Goal: Navigation & Orientation: Go to known website

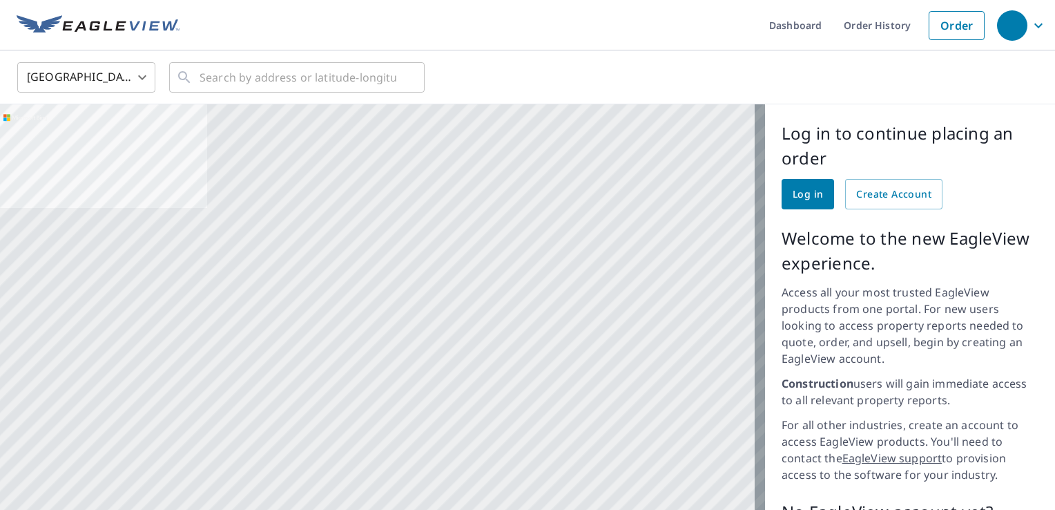
click at [81, 29] on img at bounding box center [98, 25] width 163 height 21
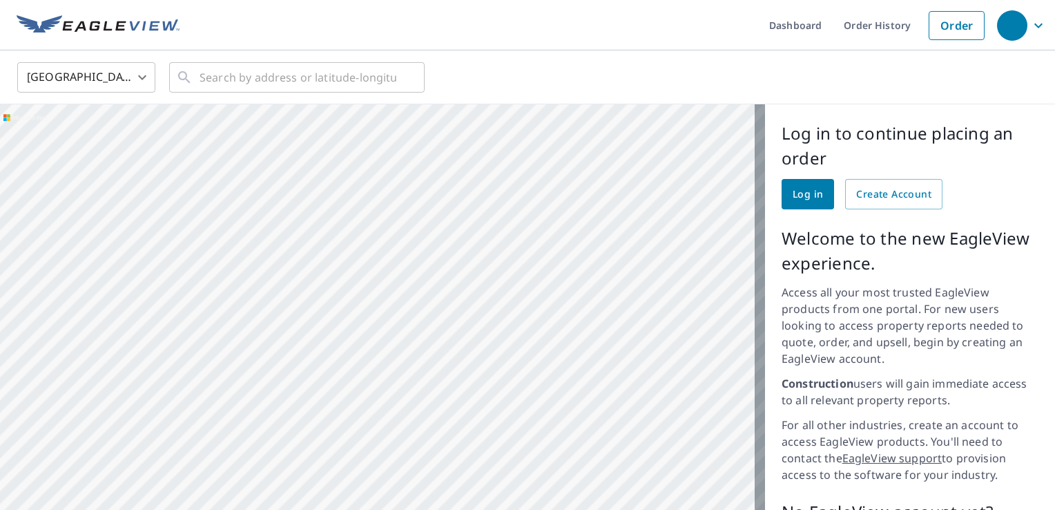
drag, startPoint x: 516, startPoint y: 391, endPoint x: 409, endPoint y: 322, distance: 128.3
click at [409, 322] on div at bounding box center [382, 371] width 765 height 535
drag, startPoint x: 301, startPoint y: 269, endPoint x: 378, endPoint y: 236, distance: 84.1
click at [540, 278] on div at bounding box center [382, 371] width 765 height 535
drag, startPoint x: 427, startPoint y: 305, endPoint x: 416, endPoint y: 370, distance: 65.8
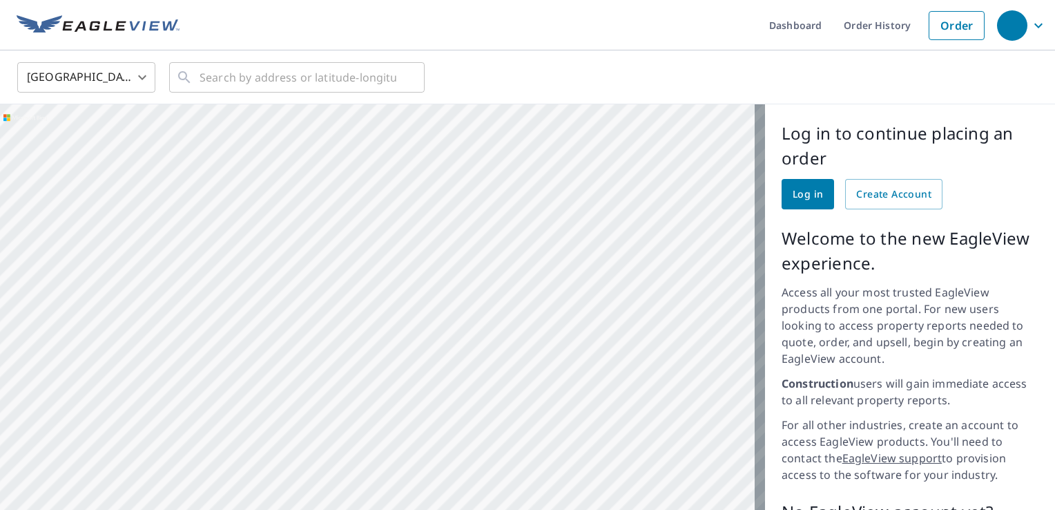
click at [423, 359] on div at bounding box center [382, 371] width 765 height 535
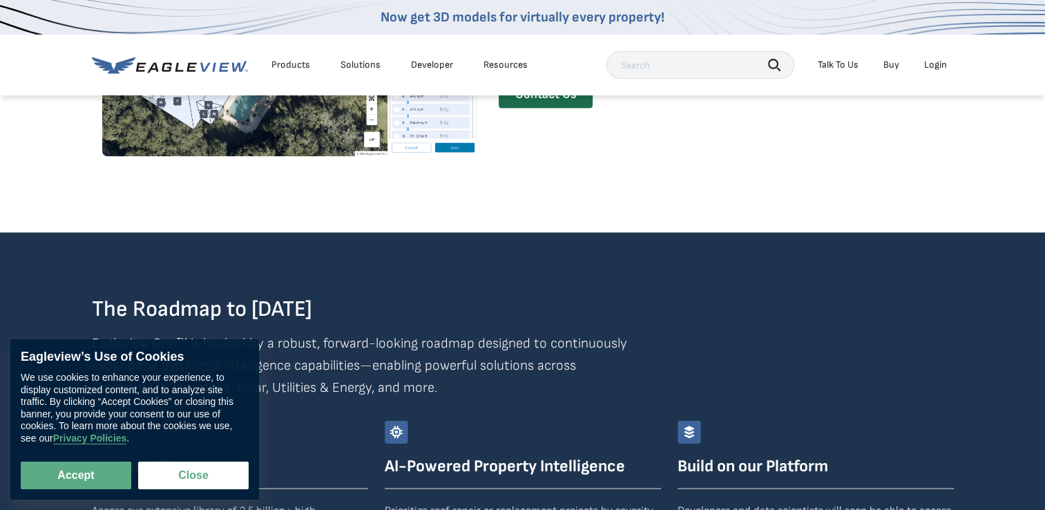
scroll to position [2554, 0]
